Goal: Task Accomplishment & Management: Complete application form

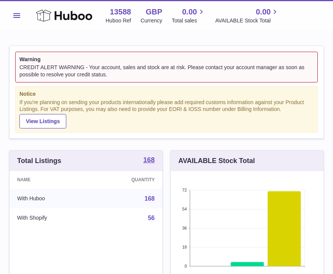
click at [251, 62] on strong "Warning" at bounding box center [166, 59] width 294 height 7
click at [22, 18] on button "Menu" at bounding box center [16, 15] width 15 height 15
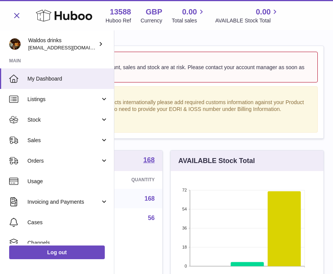
click at [72, 78] on span "My Dashboard" at bounding box center [67, 78] width 81 height 7
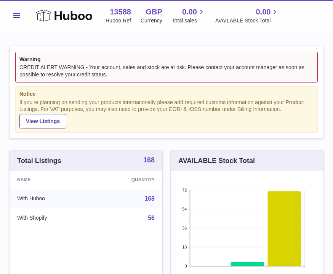
scroll to position [119, 153]
click at [18, 14] on span "Menu" at bounding box center [16, 15] width 7 height 5
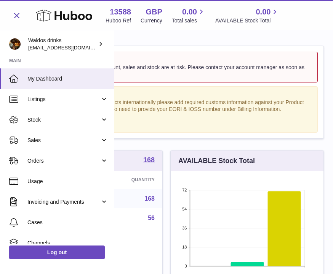
click at [72, 96] on span "Listings" at bounding box center [63, 99] width 73 height 7
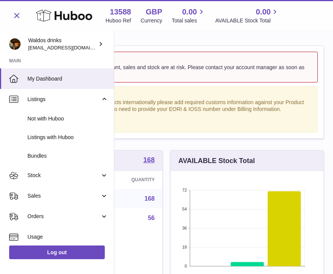
click at [107, 173] on link "Stock" at bounding box center [57, 176] width 114 height 21
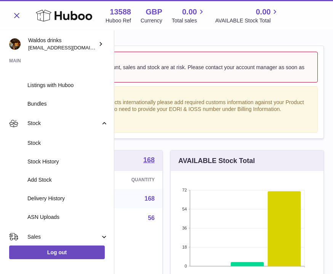
scroll to position [53, 0]
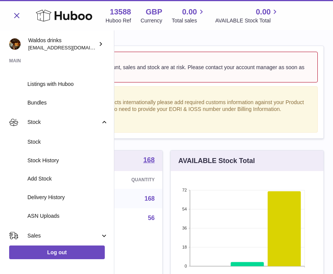
click at [83, 194] on span "Delivery History" at bounding box center [67, 197] width 81 height 7
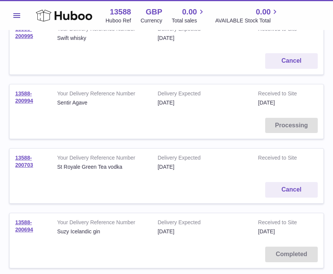
scroll to position [137, 0]
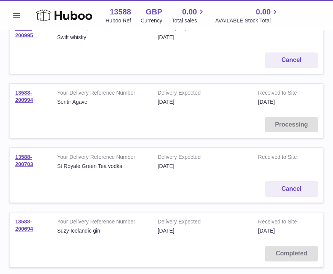
click at [293, 122] on td "Processing" at bounding box center [167, 125] width 314 height 27
click at [219, 102] on div "[DATE]" at bounding box center [202, 102] width 89 height 7
click at [224, 105] on td "Delivery Expected 22nd Oct 2025" at bounding box center [202, 98] width 100 height 28
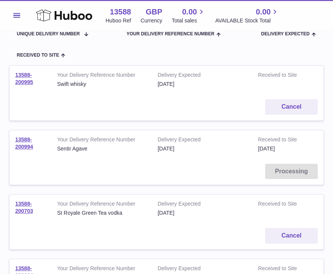
scroll to position [90, 0]
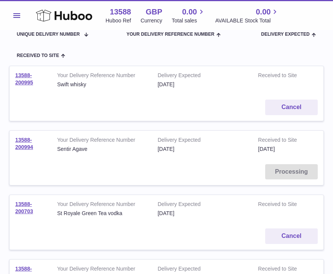
click at [33, 135] on td "13588-200994" at bounding box center [31, 145] width 42 height 28
click at [30, 140] on link "13588-200994" at bounding box center [24, 143] width 18 height 13
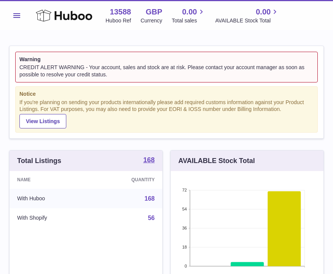
scroll to position [119, 153]
click at [21, 11] on button "Menu" at bounding box center [16, 15] width 15 height 15
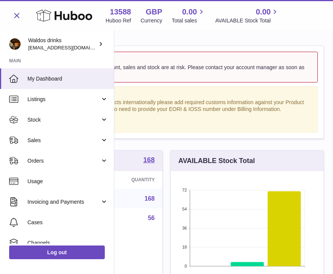
click at [105, 140] on link "Sales" at bounding box center [57, 140] width 114 height 21
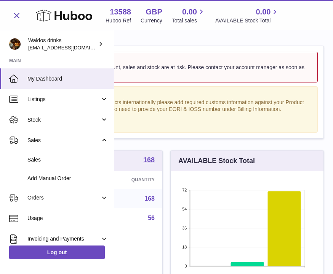
click at [89, 175] on span "Add Manual Order" at bounding box center [67, 178] width 81 height 7
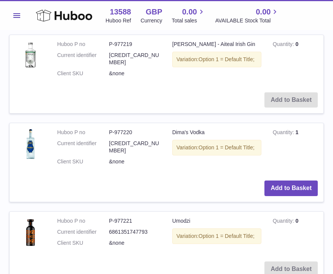
scroll to position [780, 0]
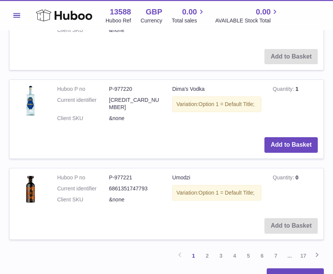
click at [206, 250] on link "2" at bounding box center [207, 257] width 14 height 14
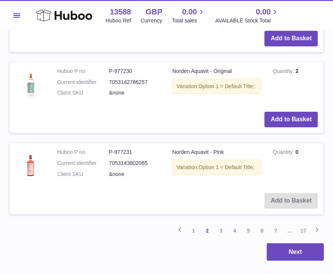
scroll to position [844, 0]
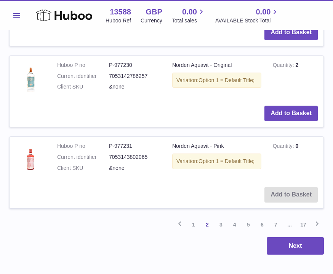
click at [219, 218] on link "3" at bounding box center [221, 225] width 14 height 14
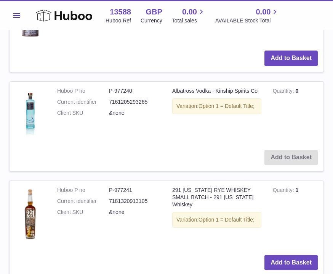
scroll to position [878, 0]
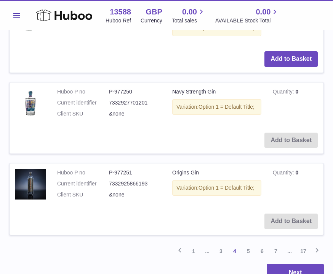
scroll to position [953, 0]
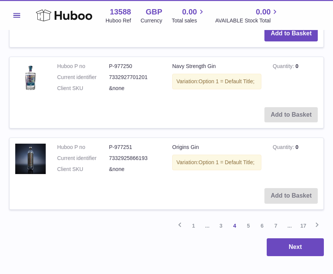
click at [247, 220] on link "5" at bounding box center [248, 227] width 14 height 14
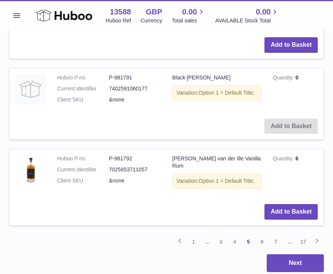
scroll to position [843, 0]
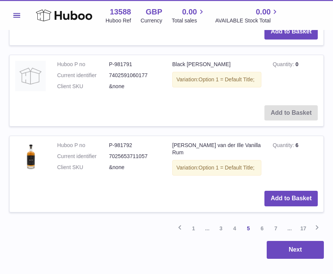
click at [260, 222] on link "6" at bounding box center [262, 229] width 14 height 14
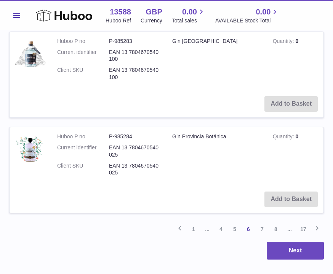
scroll to position [858, 0]
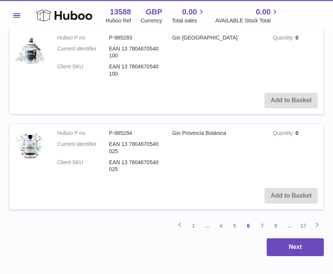
click at [261, 220] on link "7" at bounding box center [262, 227] width 14 height 14
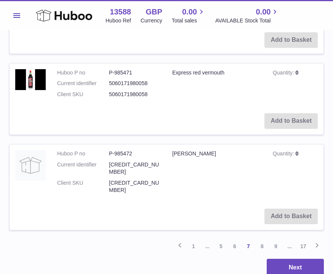
scroll to position [947, 0]
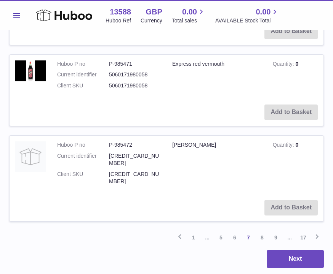
click at [263, 231] on link "8" at bounding box center [262, 238] width 14 height 14
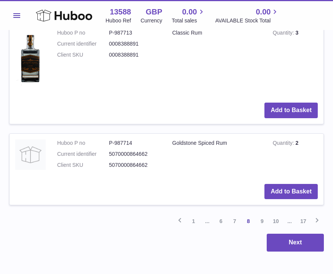
scroll to position [1054, 0]
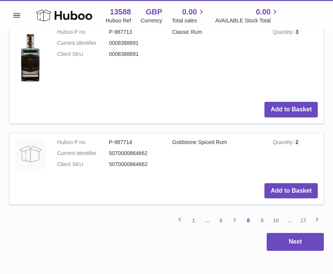
click at [265, 214] on link "9" at bounding box center [262, 221] width 14 height 14
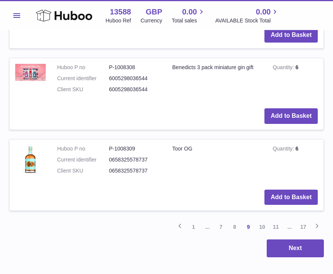
scroll to position [840, 0]
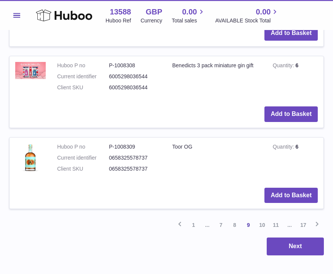
click at [258, 219] on link "10" at bounding box center [262, 226] width 14 height 14
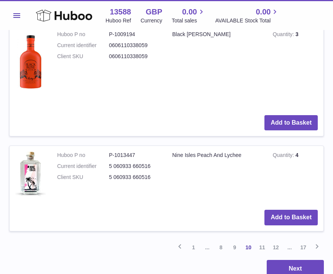
scroll to position [1030, 0]
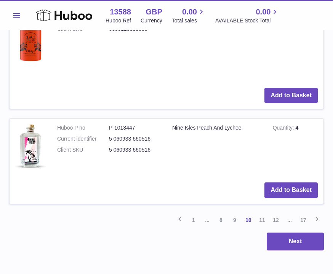
click at [261, 214] on link "11" at bounding box center [262, 221] width 14 height 14
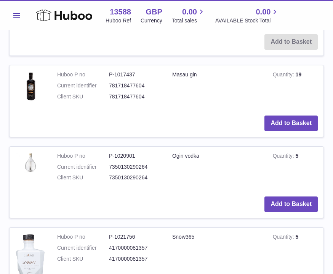
scroll to position [573, 0]
click at [295, 116] on button "Add to Basket" at bounding box center [290, 124] width 53 height 16
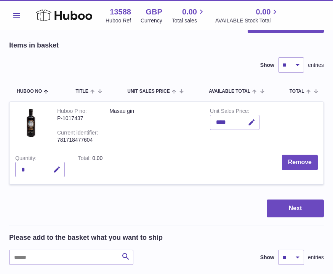
scroll to position [0, 0]
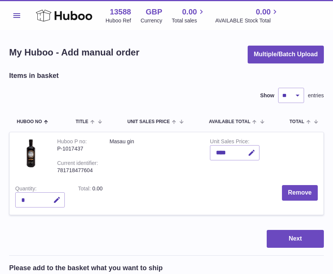
click at [58, 196] on icon "button" at bounding box center [57, 200] width 8 height 8
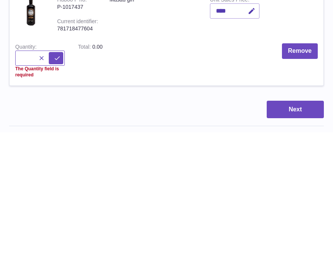
type input "*"
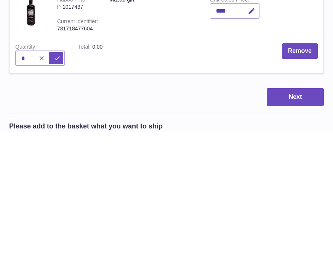
scroll to position [142, 0]
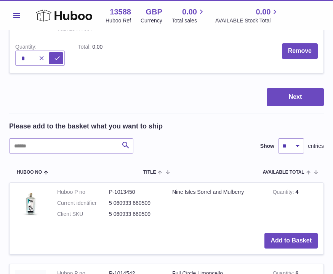
click at [296, 95] on button "Next" at bounding box center [294, 97] width 57 height 18
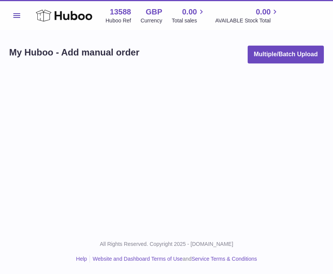
scroll to position [25, 0]
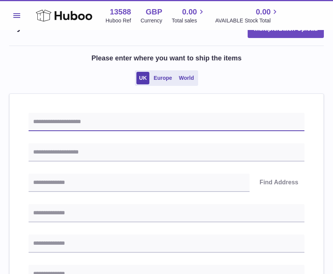
click at [80, 124] on input "text" at bounding box center [166, 122] width 275 height 18
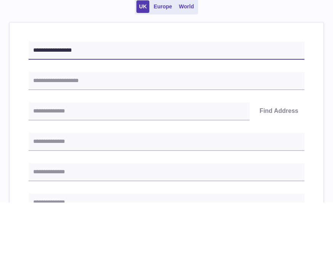
type input "**********"
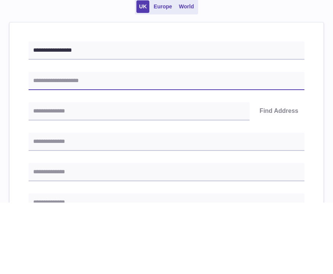
click at [54, 143] on input "text" at bounding box center [166, 152] width 275 height 18
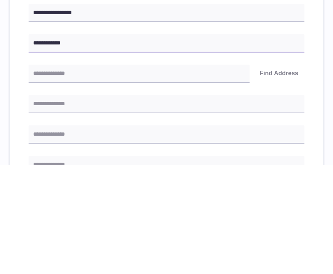
type input "**********"
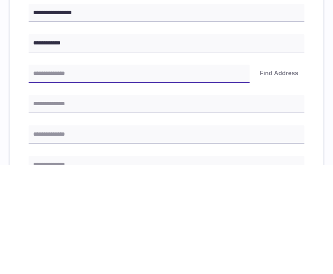
click at [53, 174] on input "text" at bounding box center [139, 183] width 221 height 18
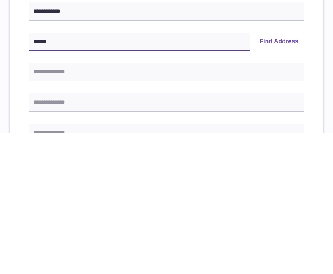
type input "******"
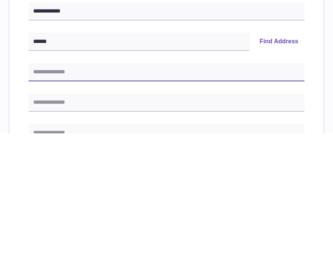
click at [59, 204] on input "text" at bounding box center [166, 213] width 275 height 18
type input "**********"
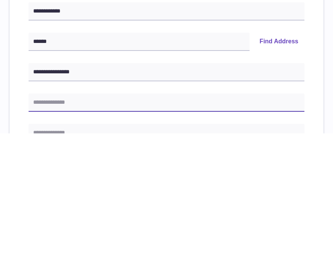
click at [62, 235] on input "text" at bounding box center [166, 244] width 275 height 18
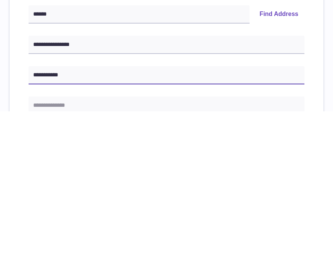
scroll to position [31, 0]
type input "**********"
click at [64, 259] on input "text" at bounding box center [166, 268] width 275 height 18
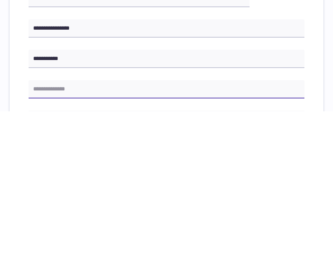
scroll to position [61, 0]
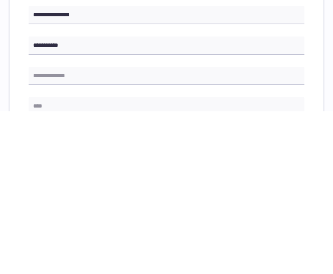
click at [53, 260] on input "text" at bounding box center [166, 269] width 275 height 18
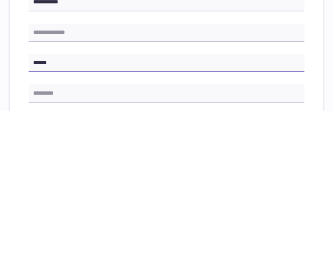
scroll to position [107, 0]
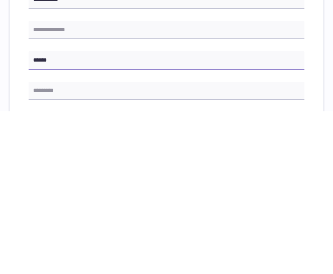
type input "******"
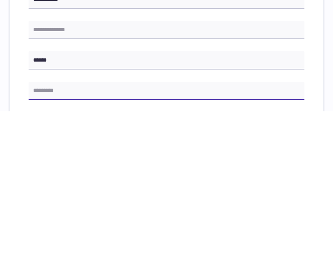
click at [54, 245] on input "text" at bounding box center [166, 254] width 275 height 18
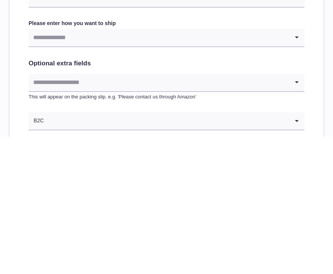
scroll to position [298, 0]
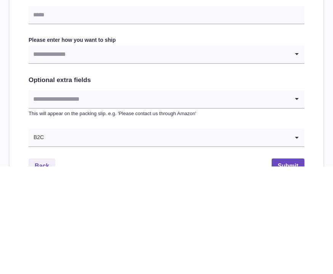
type input "******"
click at [288, 154] on input "Search for option" at bounding box center [159, 163] width 260 height 18
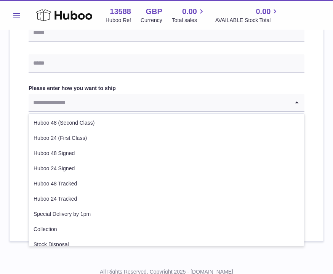
click at [81, 135] on li "Huboo 24 (First Class)" at bounding box center [166, 138] width 275 height 15
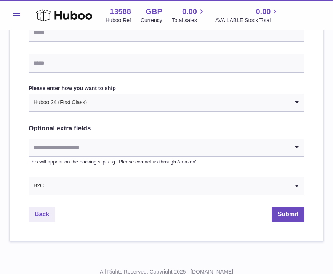
click at [282, 208] on button "Submit" at bounding box center [287, 215] width 33 height 16
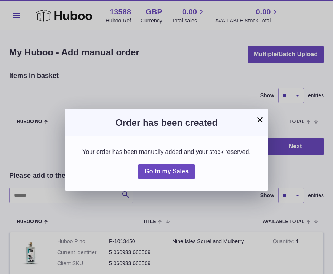
click at [172, 171] on span "Go to my Sales" at bounding box center [166, 171] width 44 height 6
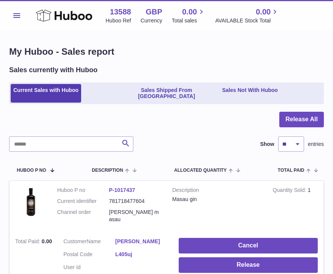
click at [309, 112] on button "Release All" at bounding box center [301, 120] width 45 height 16
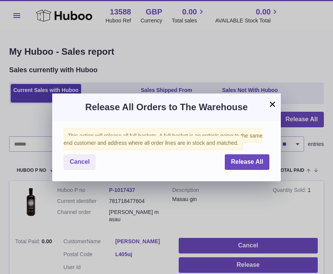
click at [251, 160] on span "Release All" at bounding box center [247, 162] width 32 height 6
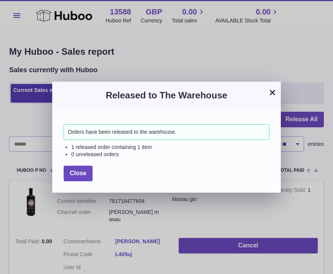
click at [82, 168] on button "Close" at bounding box center [78, 174] width 29 height 16
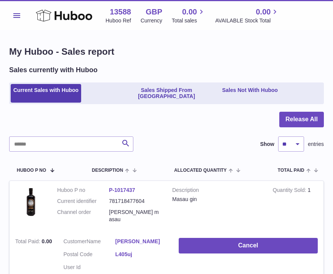
click at [267, 88] on link "Sales Not With Huboo" at bounding box center [249, 93] width 61 height 19
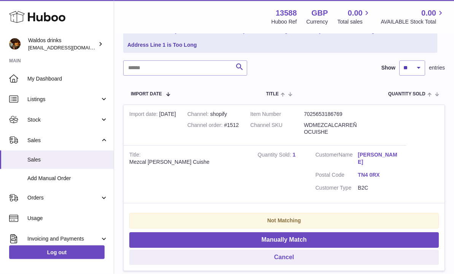
scroll to position [106, 0]
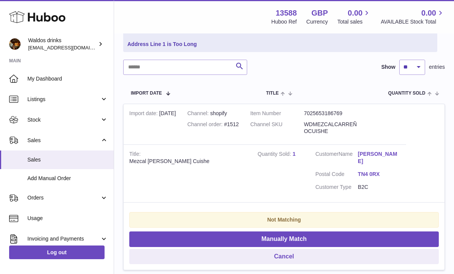
click at [107, 116] on link "Stock" at bounding box center [57, 120] width 114 height 21
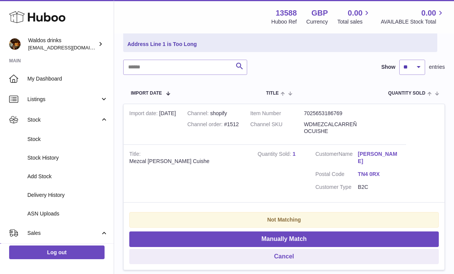
click at [107, 232] on link "Sales" at bounding box center [57, 233] width 114 height 21
click at [106, 229] on link "Sales" at bounding box center [57, 233] width 114 height 21
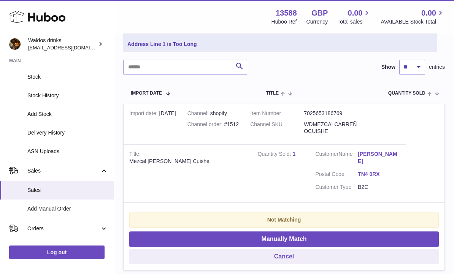
scroll to position [66, 0]
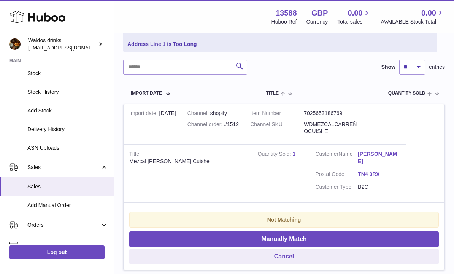
click at [56, 184] on span "Sales" at bounding box center [67, 186] width 81 height 7
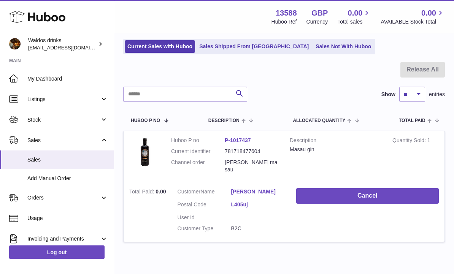
scroll to position [49, 0]
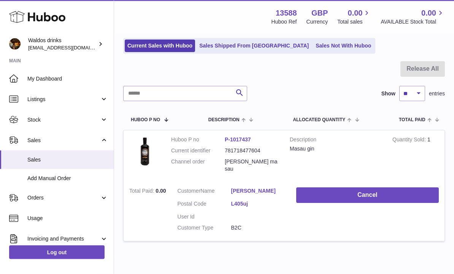
click at [313, 46] on link "Sales Not With Huboo" at bounding box center [343, 46] width 61 height 13
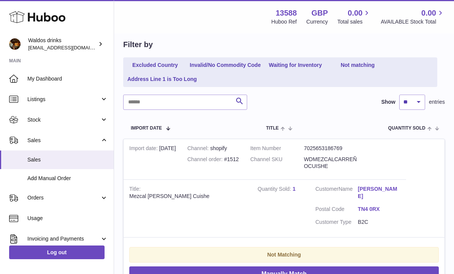
scroll to position [73, 0]
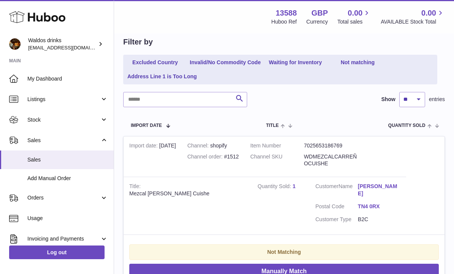
click at [102, 134] on link "Sales" at bounding box center [57, 140] width 114 height 21
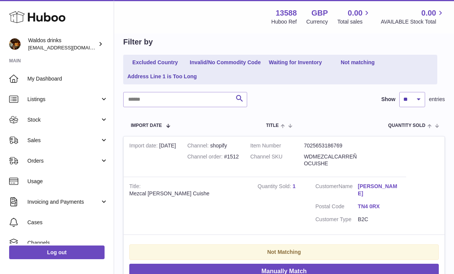
click at [108, 155] on link "Orders" at bounding box center [57, 161] width 114 height 21
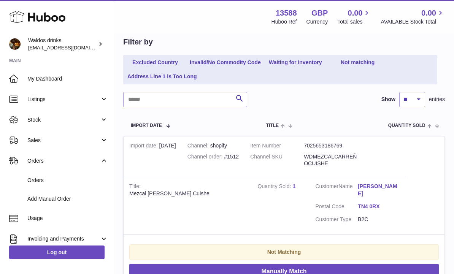
click at [64, 182] on span "Orders" at bounding box center [67, 180] width 81 height 7
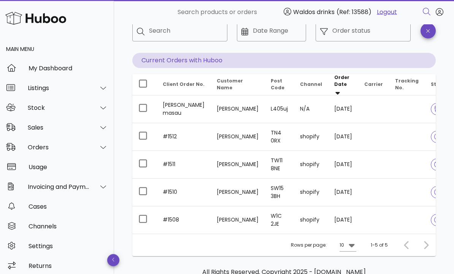
scroll to position [47, 0]
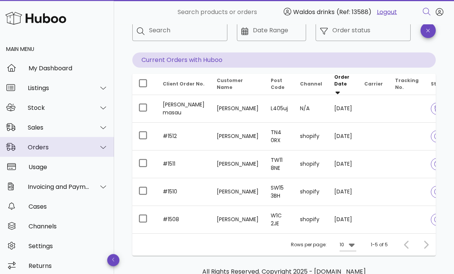
click at [105, 145] on icon at bounding box center [103, 147] width 6 height 7
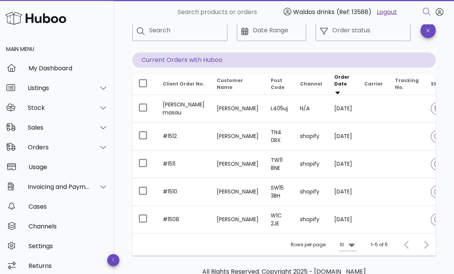
scroll to position [47, 0]
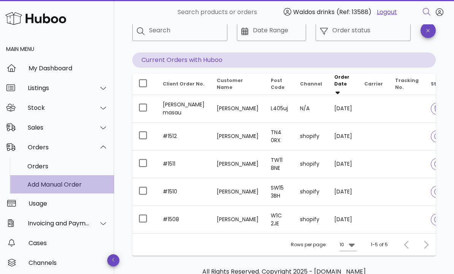
click at [82, 185] on div "Add Manual Order" at bounding box center [67, 184] width 81 height 7
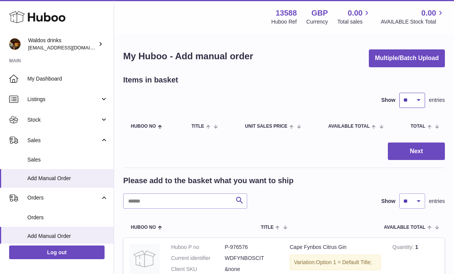
click at [417, 102] on select "** ** ** ***" at bounding box center [412, 100] width 26 height 15
select select "***"
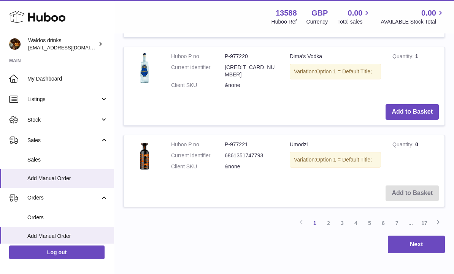
click at [386, 216] on link "6" at bounding box center [384, 223] width 14 height 14
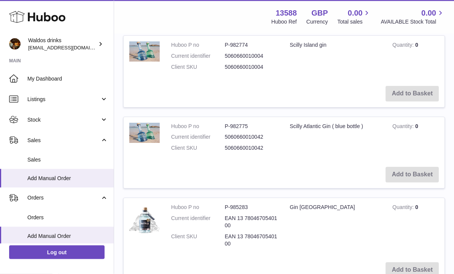
scroll to position [864, 0]
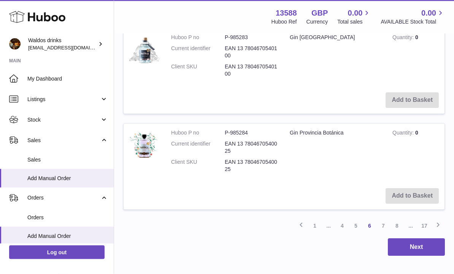
click at [378, 220] on link "7" at bounding box center [384, 227] width 14 height 14
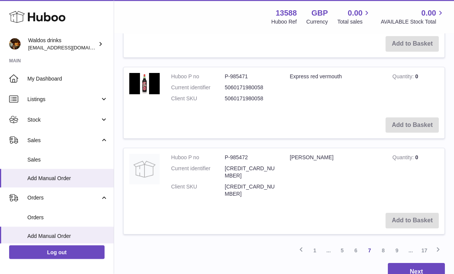
scroll to position [953, 0]
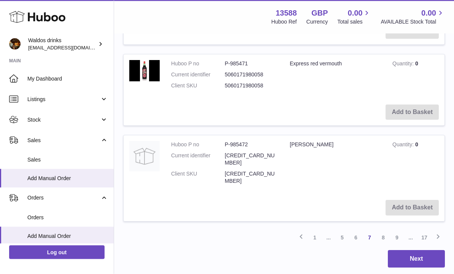
click at [381, 231] on link "8" at bounding box center [384, 238] width 14 height 14
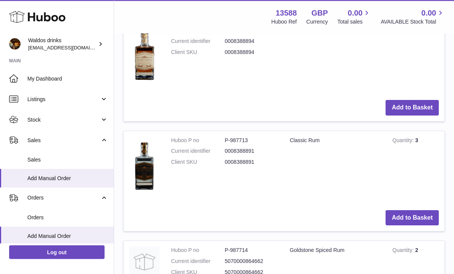
scroll to position [1060, 0]
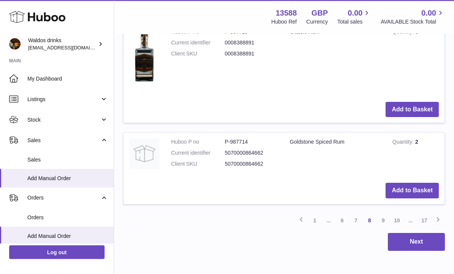
click at [381, 214] on link "9" at bounding box center [384, 221] width 14 height 14
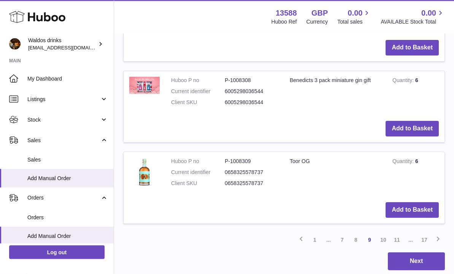
scroll to position [832, 0]
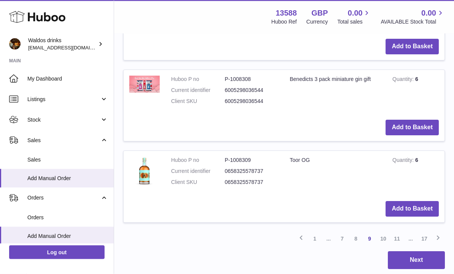
click at [383, 232] on link "10" at bounding box center [384, 239] width 14 height 14
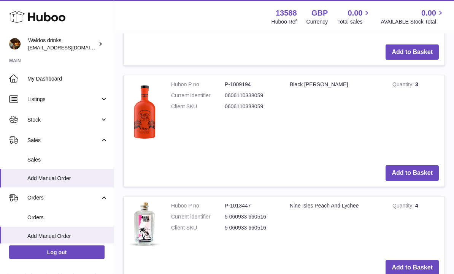
scroll to position [1036, 0]
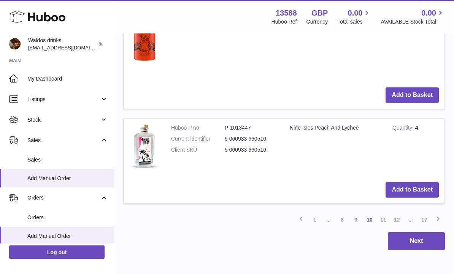
click at [381, 213] on link "11" at bounding box center [384, 220] width 14 height 14
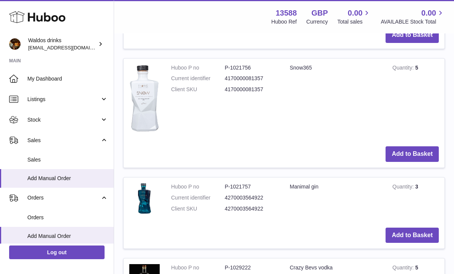
scroll to position [730, 0]
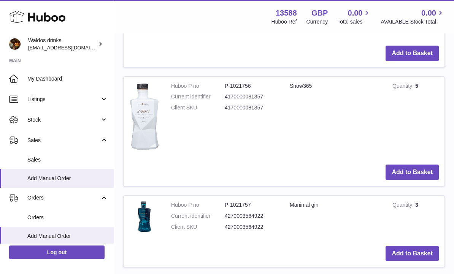
click at [416, 165] on button "Add to Basket" at bounding box center [412, 173] width 53 height 16
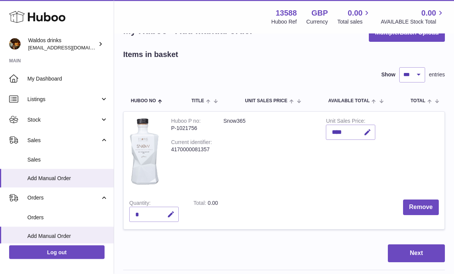
scroll to position [28, 0]
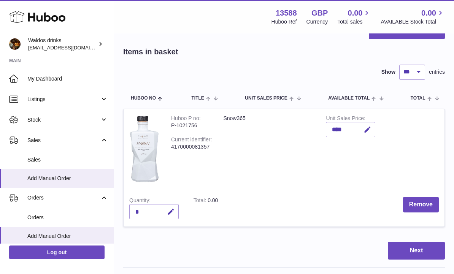
click at [176, 212] on button "button" at bounding box center [170, 212] width 18 height 16
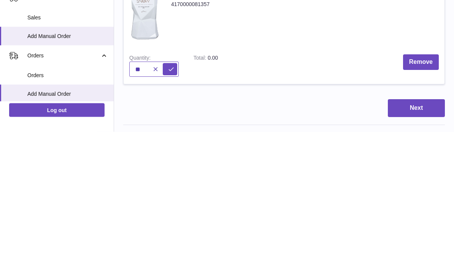
type input "*"
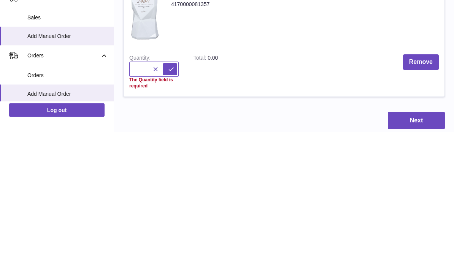
type input "*"
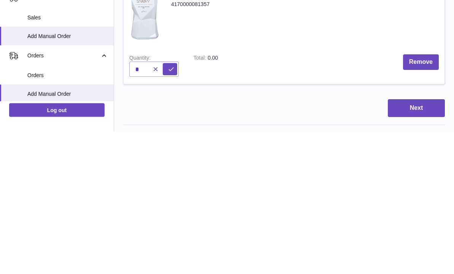
scroll to position [171, 0]
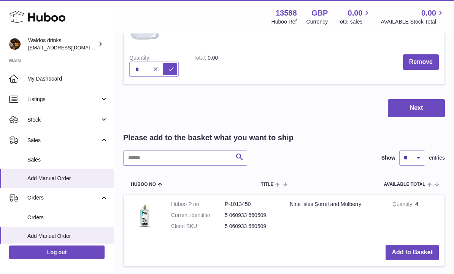
click at [416, 110] on button "Next" at bounding box center [416, 108] width 57 height 18
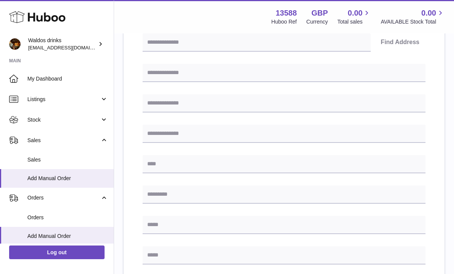
scroll to position [0, 0]
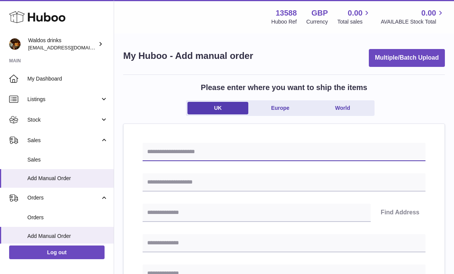
click at [172, 153] on input "text" at bounding box center [284, 152] width 283 height 18
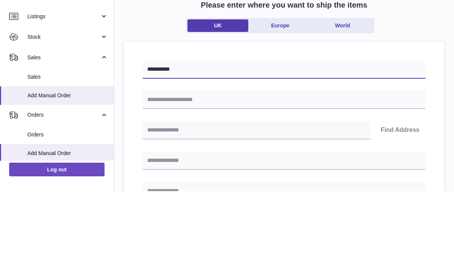
type input "*********"
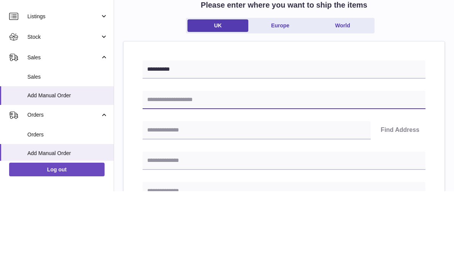
click at [201, 174] on input "text" at bounding box center [284, 183] width 283 height 18
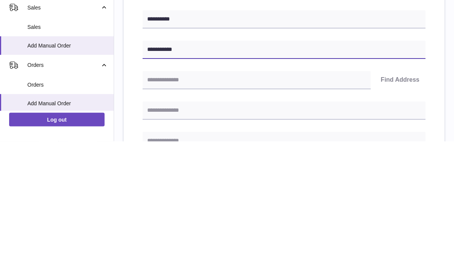
type input "**********"
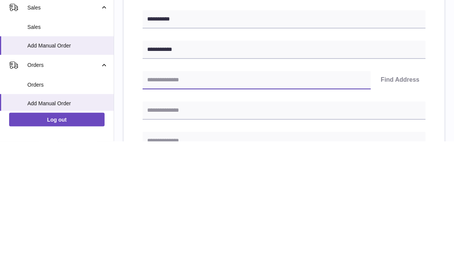
click at [180, 204] on input "text" at bounding box center [257, 213] width 228 height 18
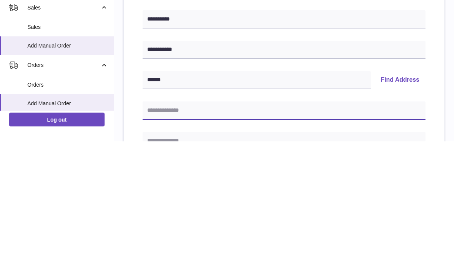
click at [178, 235] on input "text" at bounding box center [284, 244] width 283 height 18
click at [391, 204] on button "Find Address" at bounding box center [400, 213] width 51 height 18
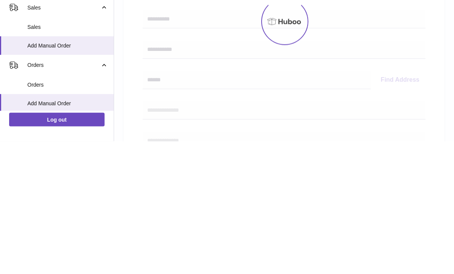
scroll to position [133, 0]
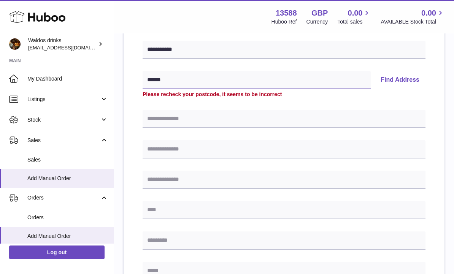
click at [176, 81] on input "******" at bounding box center [257, 80] width 228 height 18
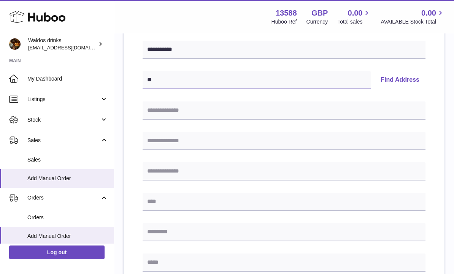
type input "*"
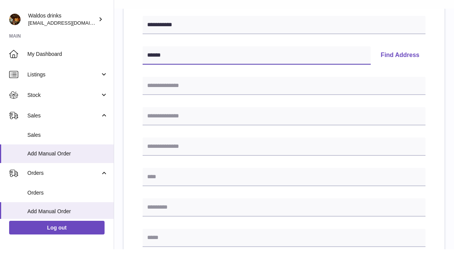
type input "******"
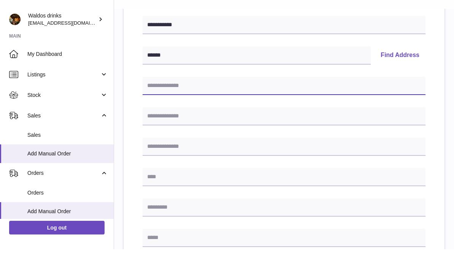
click at [187, 102] on input "text" at bounding box center [284, 111] width 283 height 18
type input "****"
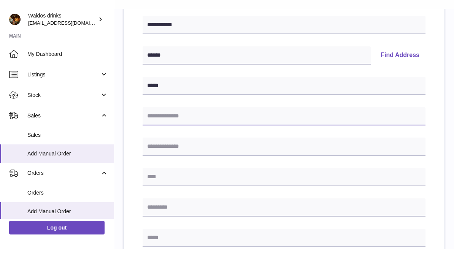
click at [169, 132] on input "text" at bounding box center [284, 141] width 283 height 18
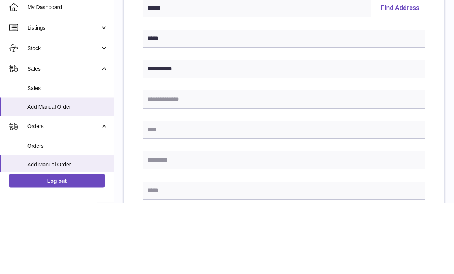
type input "**********"
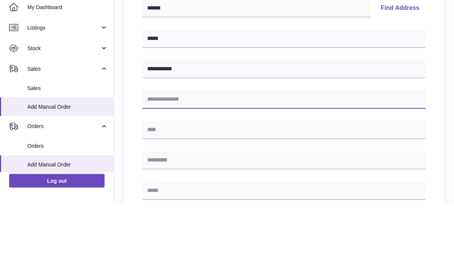
click at [176, 162] on input "text" at bounding box center [284, 171] width 283 height 18
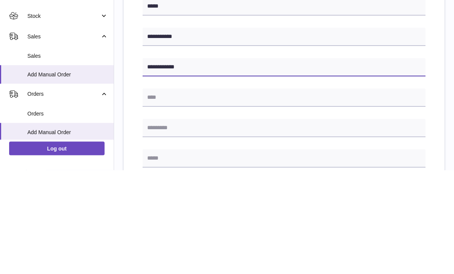
type input "**********"
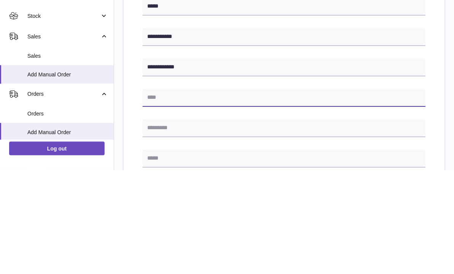
click at [184, 193] on input "text" at bounding box center [284, 202] width 283 height 18
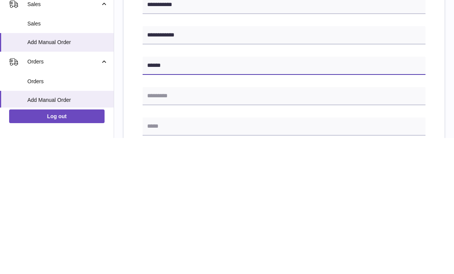
type input "******"
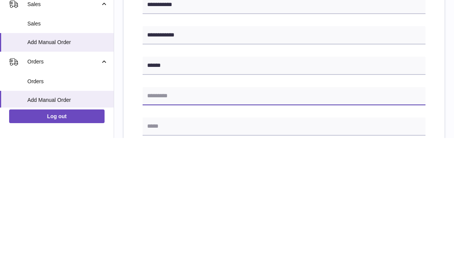
click at [183, 223] on input "text" at bounding box center [284, 232] width 283 height 18
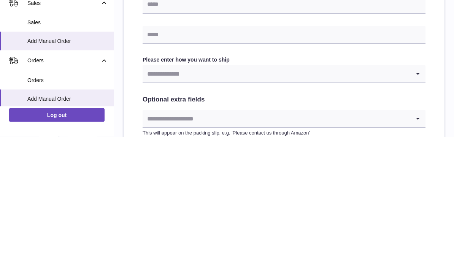
scroll to position [255, 0]
type input "******"
click at [418, 202] on icon "Search for option" at bounding box center [418, 211] width 15 height 18
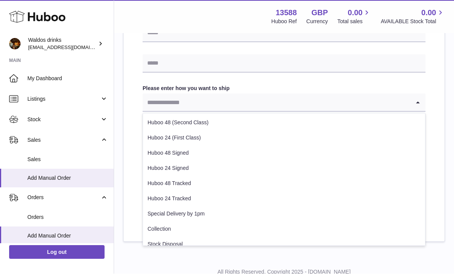
click at [197, 136] on li "Huboo 24 (First Class)" at bounding box center [284, 138] width 282 height 15
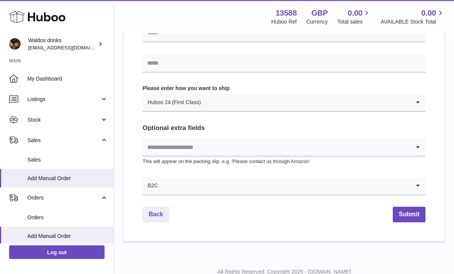
click at [410, 207] on button "Submit" at bounding box center [409, 215] width 33 height 16
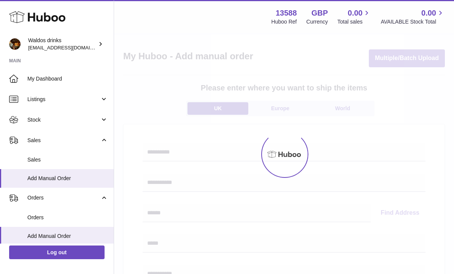
select select "***"
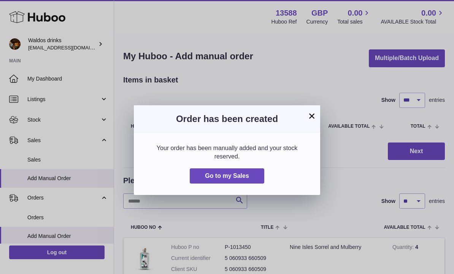
click at [377, 189] on div "× Order has been created Your order has been manually added and your stock rese…" at bounding box center [227, 137] width 454 height 274
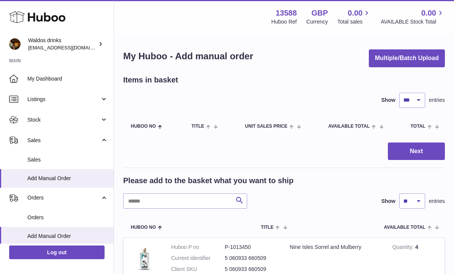
click at [35, 154] on link "Sales" at bounding box center [57, 160] width 114 height 19
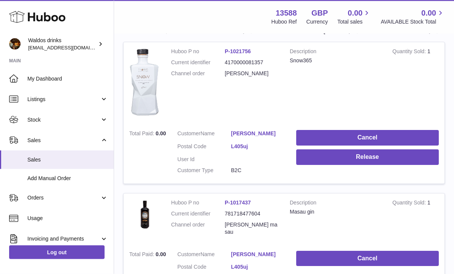
scroll to position [138, 0]
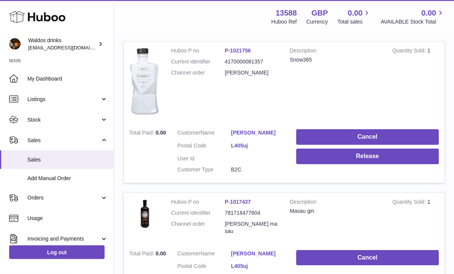
click at [377, 154] on button "Release" at bounding box center [367, 157] width 143 height 16
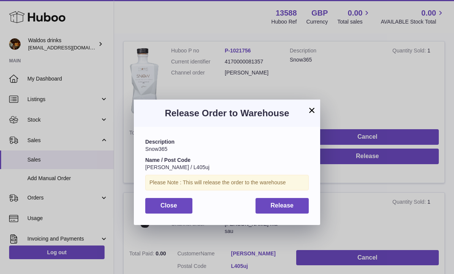
click at [282, 205] on span "Release" at bounding box center [282, 205] width 23 height 6
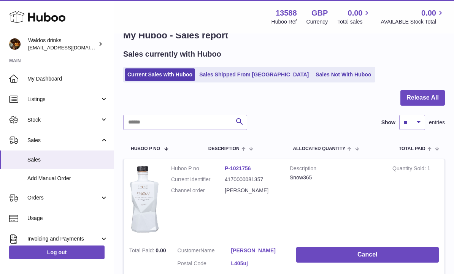
scroll to position [0, 0]
